Goal: Navigation & Orientation: Find specific page/section

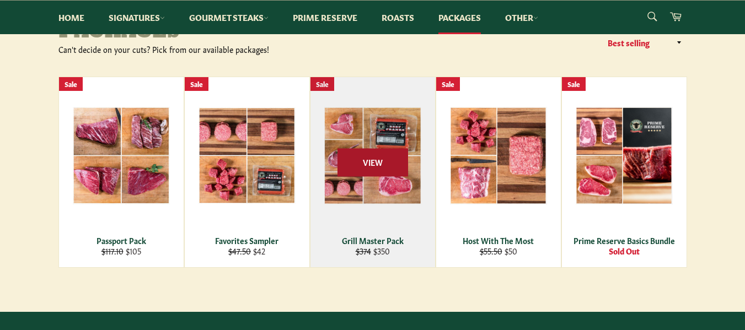
click at [362, 163] on span "View" at bounding box center [372, 162] width 71 height 28
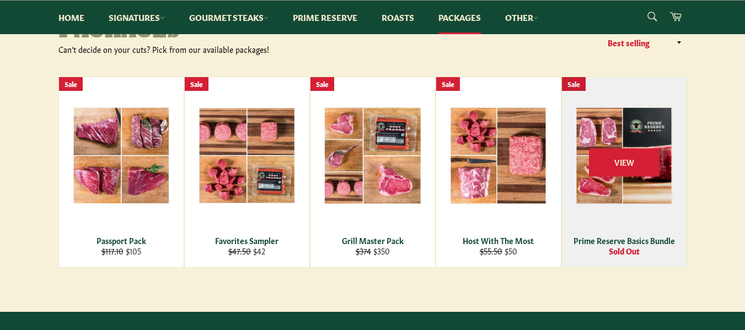
click at [608, 197] on div "View" at bounding box center [624, 172] width 125 height 190
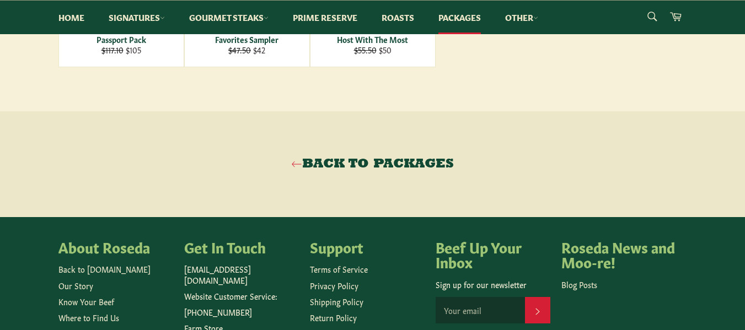
scroll to position [772, 0]
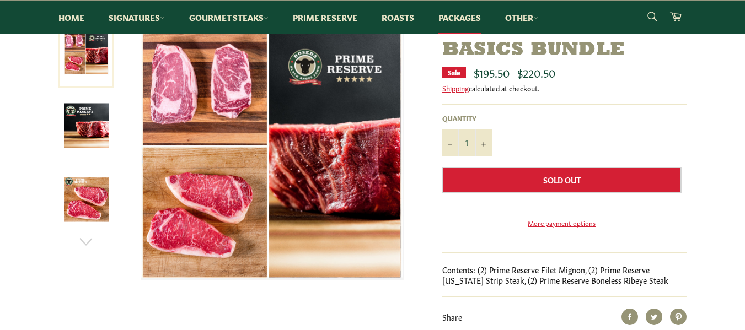
scroll to position [110, 0]
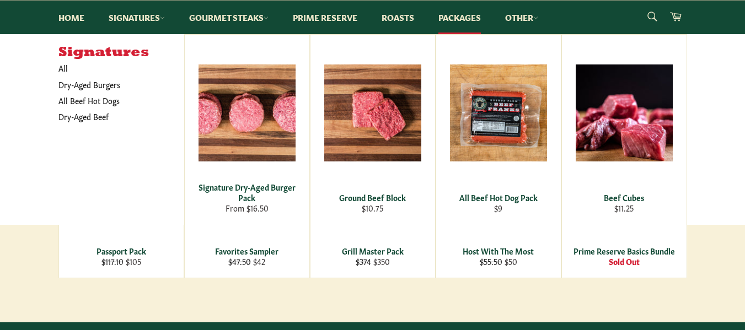
scroll to position [165, 0]
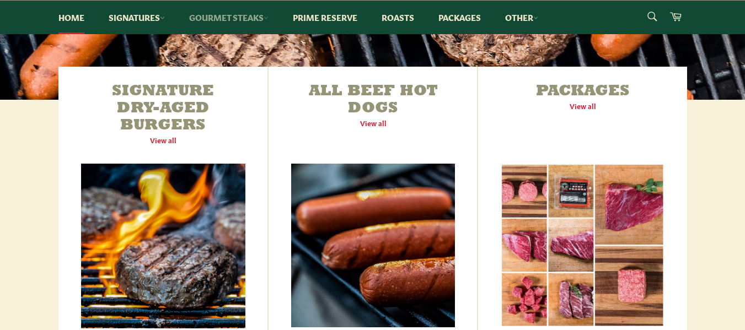
scroll to position [386, 0]
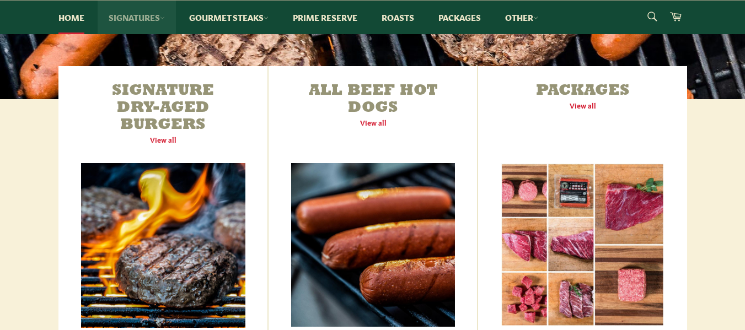
click at [162, 21] on link "Signatures" at bounding box center [137, 18] width 78 height 34
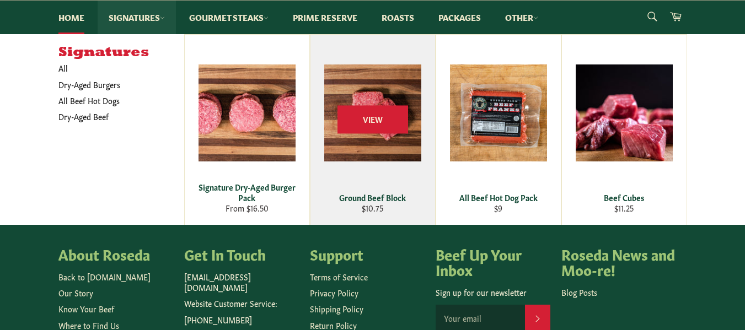
scroll to position [1598, 0]
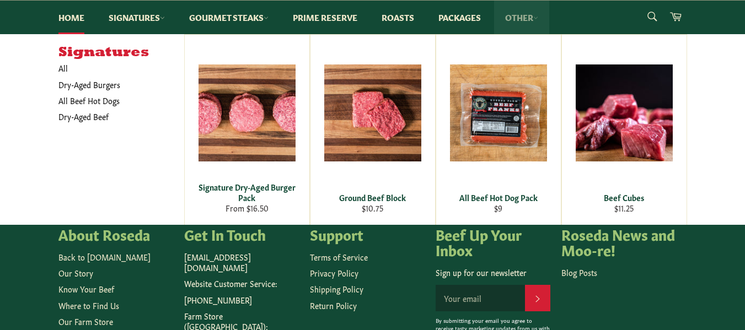
click at [536, 18] on link "Other" at bounding box center [521, 18] width 55 height 34
